Goal: Task Accomplishment & Management: Use online tool/utility

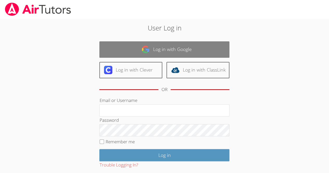
click at [151, 55] on link "Log in with Google" at bounding box center [164, 49] width 130 height 16
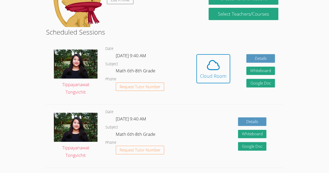
scroll to position [110, 0]
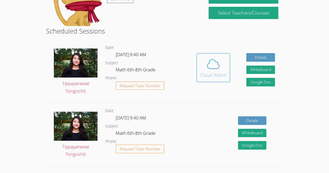
click at [207, 72] on div "Cloud Room" at bounding box center [213, 74] width 27 height 7
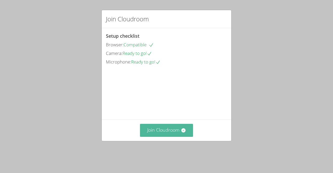
click at [181, 133] on icon at bounding box center [183, 130] width 5 height 5
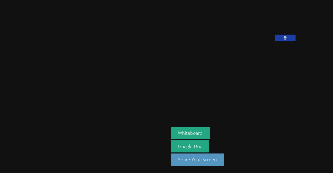
click at [219, 12] on video at bounding box center [210, 21] width 78 height 39
click at [171, 140] on form "Whiteboard" at bounding box center [190, 133] width 39 height 13
click at [171, 134] on button "Whiteboard" at bounding box center [190, 133] width 39 height 12
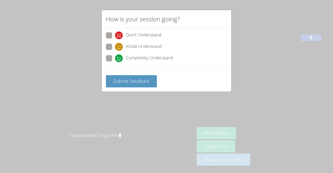
click at [115, 62] on span at bounding box center [115, 62] width 0 height 0
click at [115, 59] on input "Completely Understand" at bounding box center [117, 57] width 4 height 4
radio input "true"
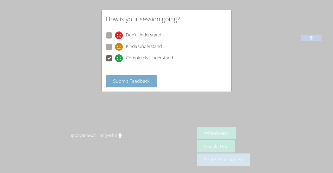
click at [122, 78] on span "Submit Feedback" at bounding box center [131, 81] width 36 height 6
